Goal: Task Accomplishment & Management: Use online tool/utility

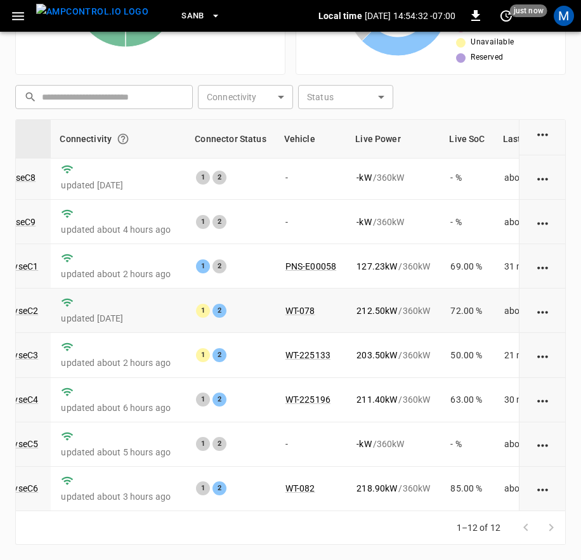
scroll to position [196, 146]
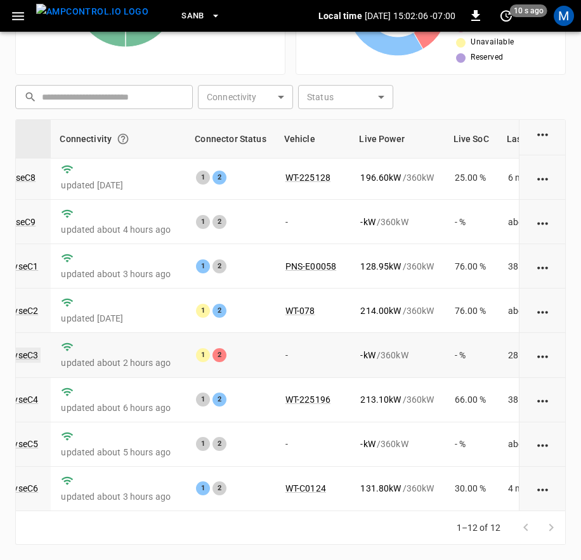
click at [23, 347] on link "ca-sb-sw-evseC3" at bounding box center [4, 354] width 73 height 15
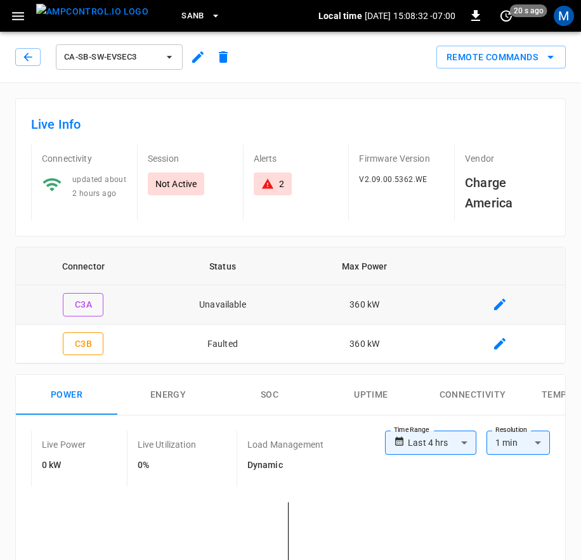
drag, startPoint x: 28, startPoint y: 61, endPoint x: 375, endPoint y: 293, distance: 417.7
click at [28, 61] on icon "button" at bounding box center [27, 57] width 8 height 8
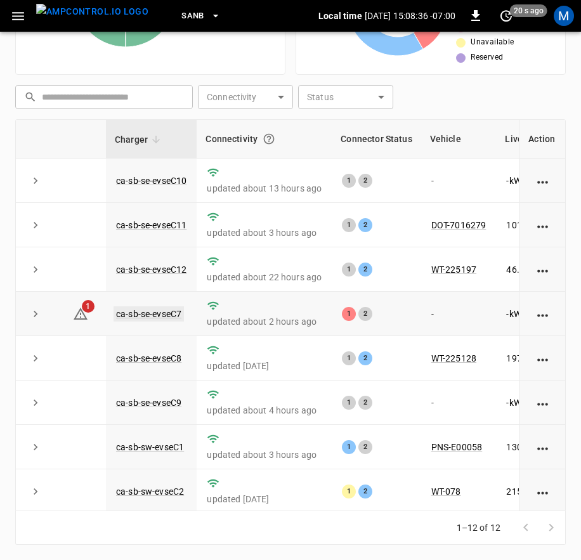
click at [177, 313] on link "ca-sb-se-evseC7" at bounding box center [148, 313] width 70 height 15
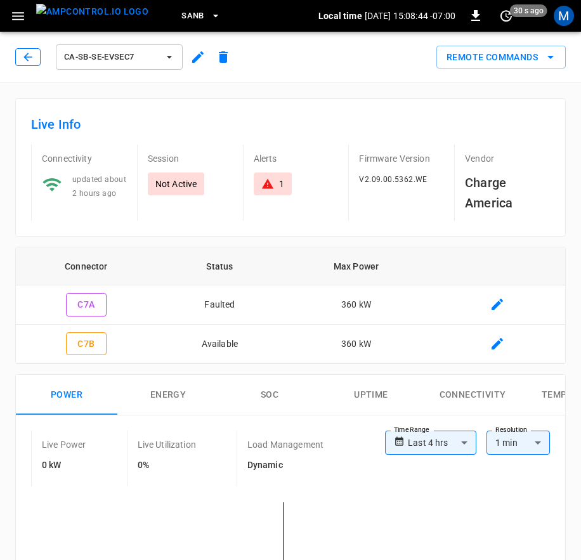
click at [32, 57] on icon "button" at bounding box center [28, 57] width 13 height 13
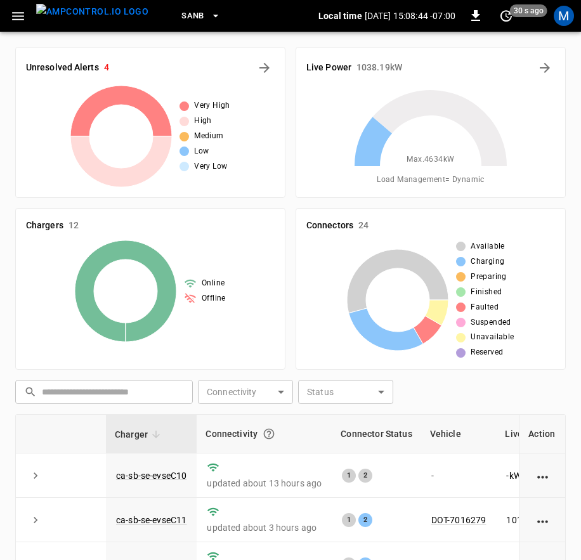
scroll to position [295, 0]
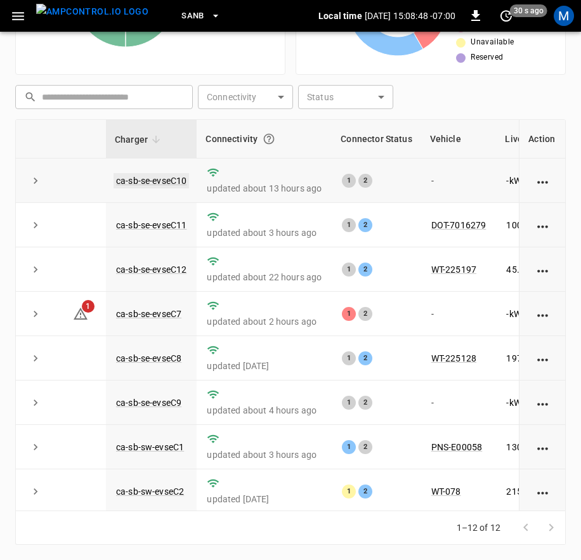
click at [163, 181] on link "ca-sb-se-evseC10" at bounding box center [150, 180] width 75 height 15
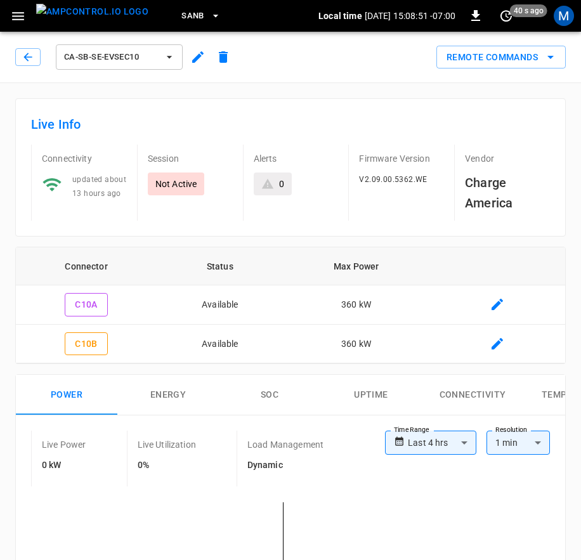
click at [465, 59] on button "Remote Commands" at bounding box center [500, 57] width 129 height 23
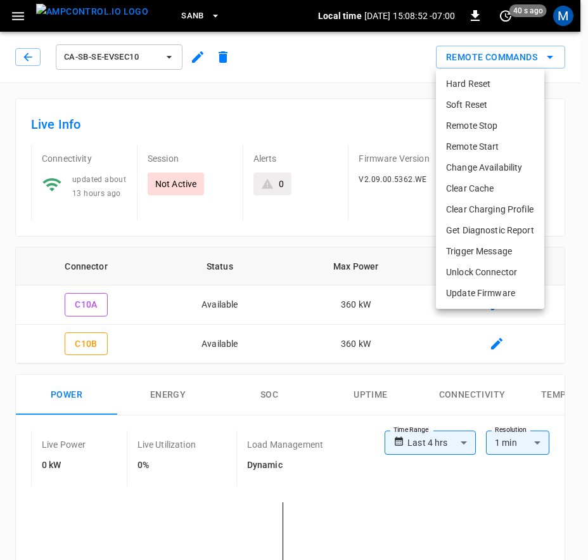
click at [486, 81] on li "Hard Reset" at bounding box center [490, 84] width 108 height 21
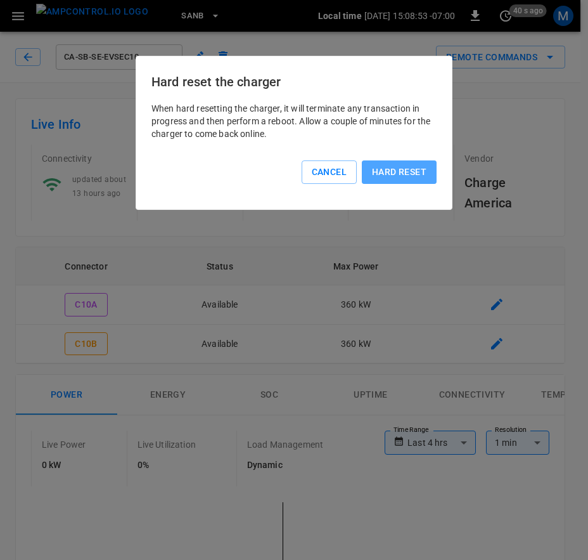
click at [405, 168] on button "Hard reset" at bounding box center [399, 171] width 75 height 23
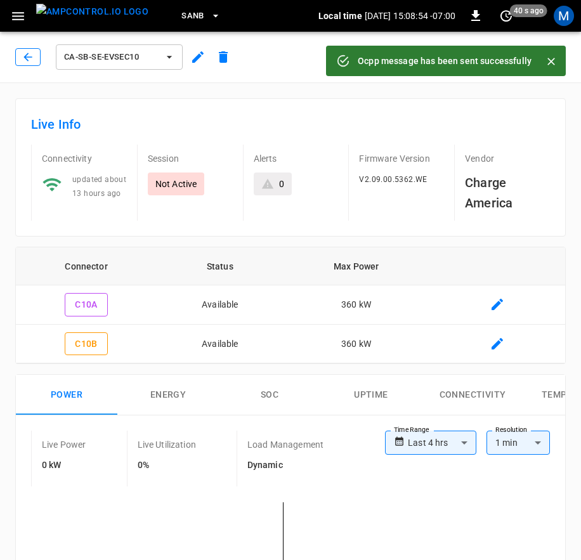
click at [27, 51] on icon "button" at bounding box center [28, 57] width 13 height 13
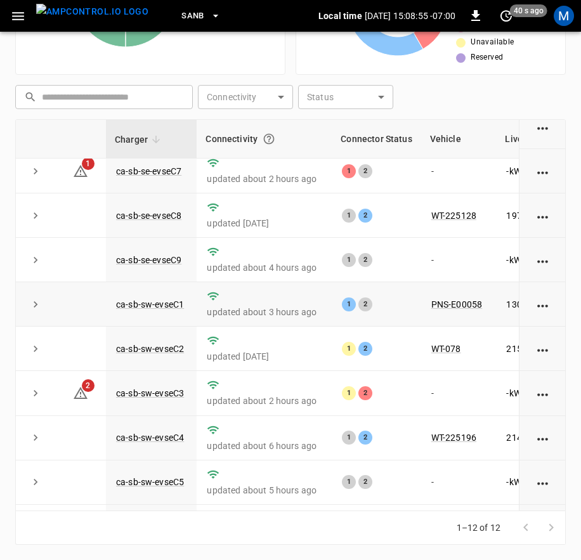
scroll to position [196, 0]
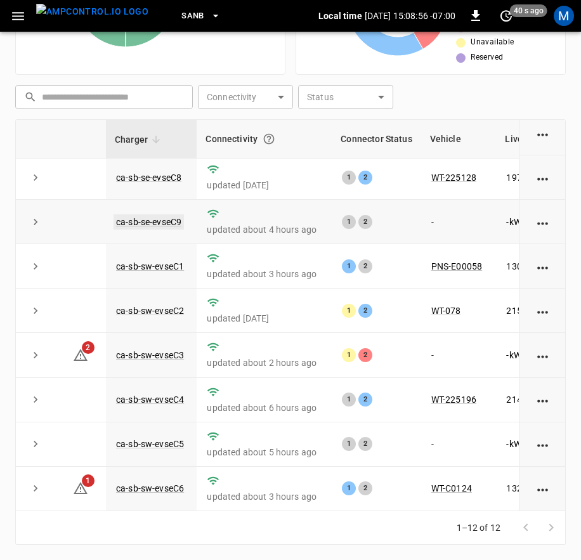
click at [161, 214] on link "ca-sb-se-evseC9" at bounding box center [148, 221] width 70 height 15
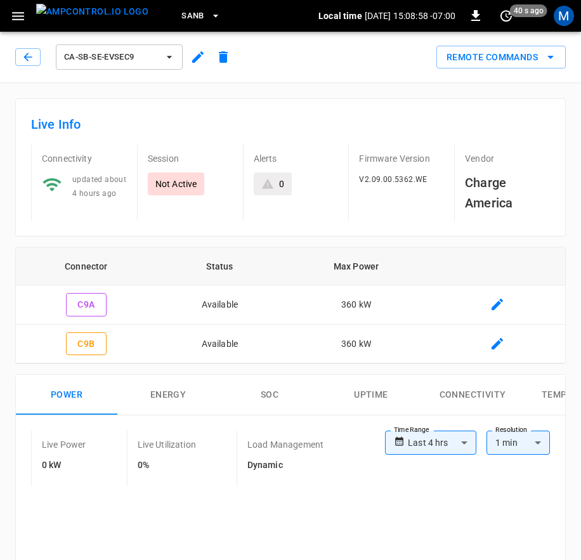
click at [466, 69] on div "ca-sb-se-evseC9 Remote Commands" at bounding box center [288, 55] width 586 height 56
click at [466, 67] on button "Remote Commands" at bounding box center [500, 57] width 129 height 23
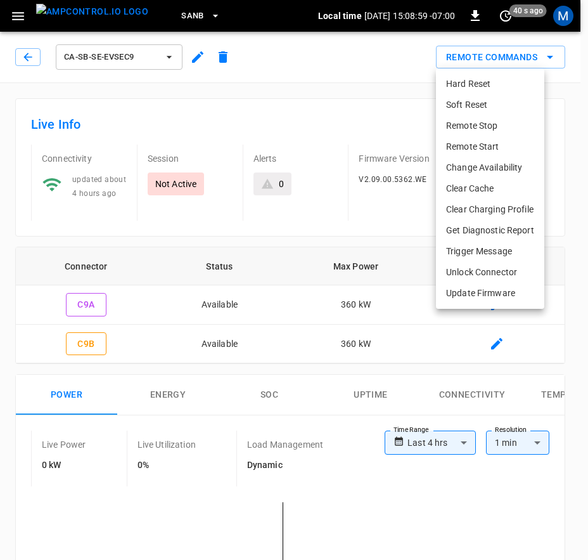
click at [470, 84] on li "Hard Reset" at bounding box center [490, 84] width 108 height 21
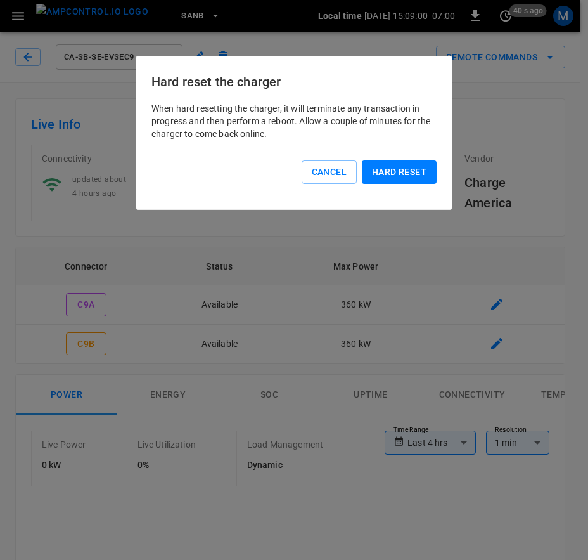
click at [408, 164] on button "Hard reset" at bounding box center [399, 171] width 75 height 23
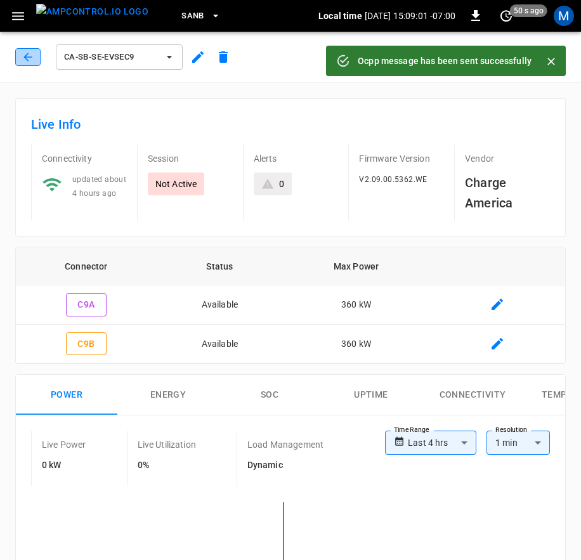
click at [29, 55] on icon "button" at bounding box center [28, 57] width 13 height 13
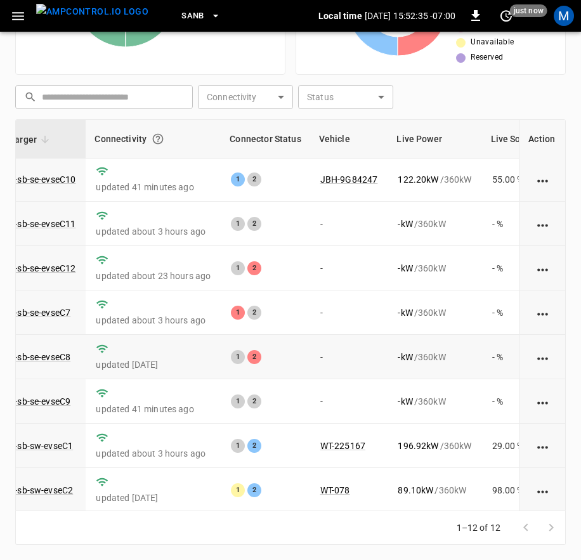
scroll to position [0, 111]
